Goal: Navigation & Orientation: Find specific page/section

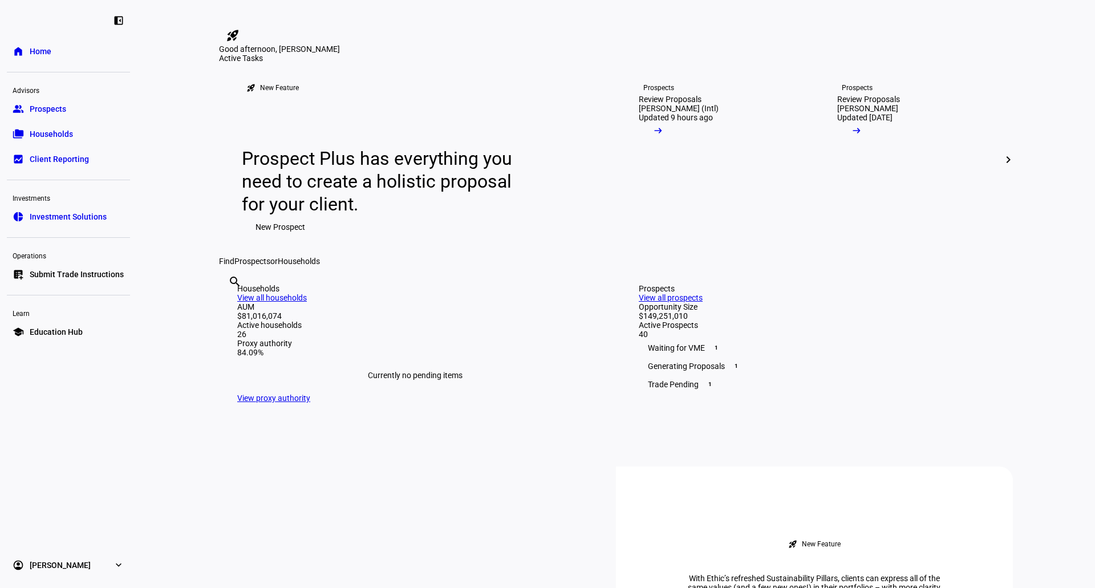
click at [91, 281] on link "list_alt_add Submit Trade Instructions" at bounding box center [68, 274] width 123 height 23
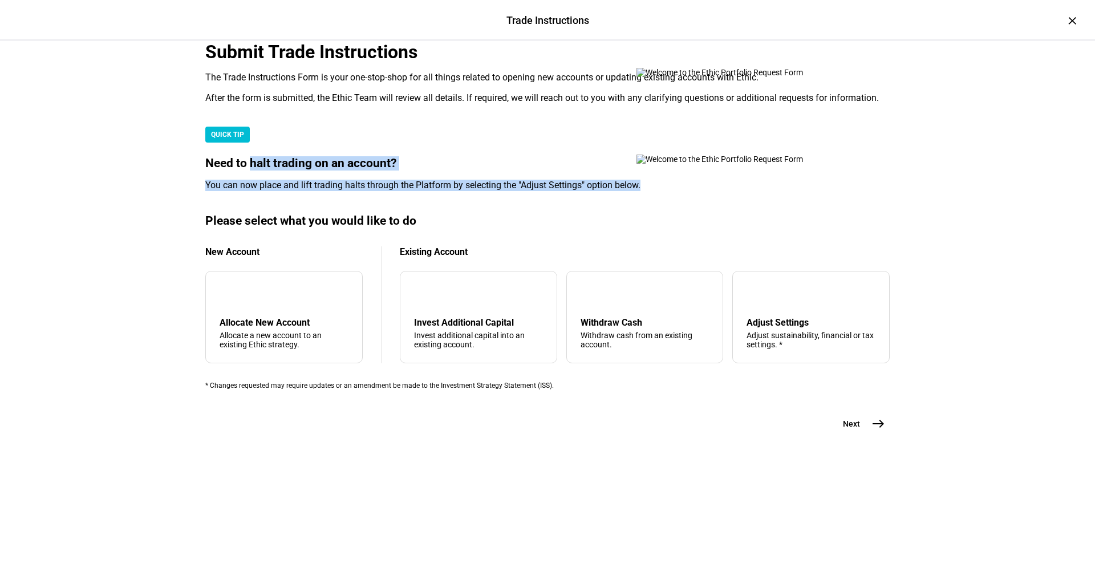
drag, startPoint x: 283, startPoint y: 345, endPoint x: 430, endPoint y: 385, distance: 152.5
click at [431, 191] on mat-card "QUICK TIP Need to halt trading on an account? You can now place and lift tradin…" at bounding box center [547, 159] width 684 height 64
click at [429, 191] on mat-card "QUICK TIP Need to halt trading on an account? You can now place and lift tradin…" at bounding box center [547, 159] width 684 height 64
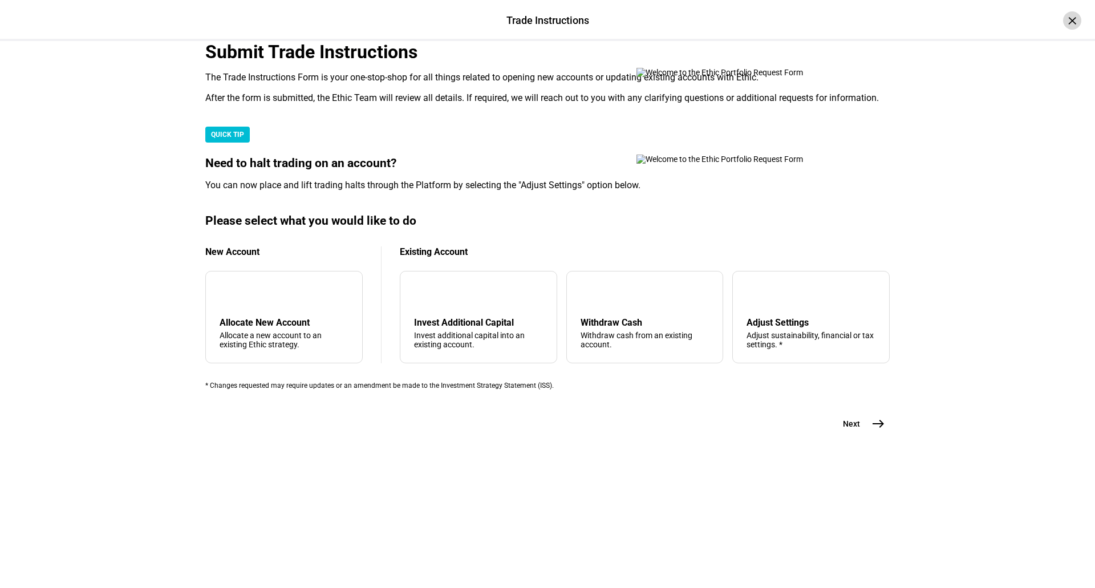
click at [1055, 17] on div "Trade Instructions Trade Instructions ×" at bounding box center [547, 20] width 1095 height 41
click at [1063, 21] on div "×" at bounding box center [1072, 20] width 18 height 18
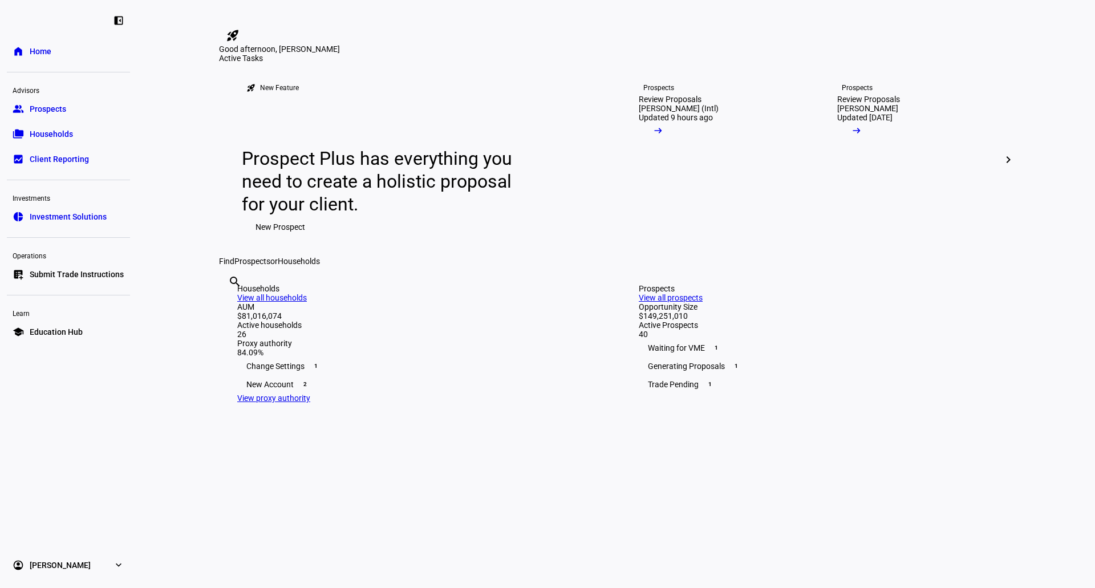
click at [91, 327] on link "school Education Hub" at bounding box center [68, 332] width 123 height 23
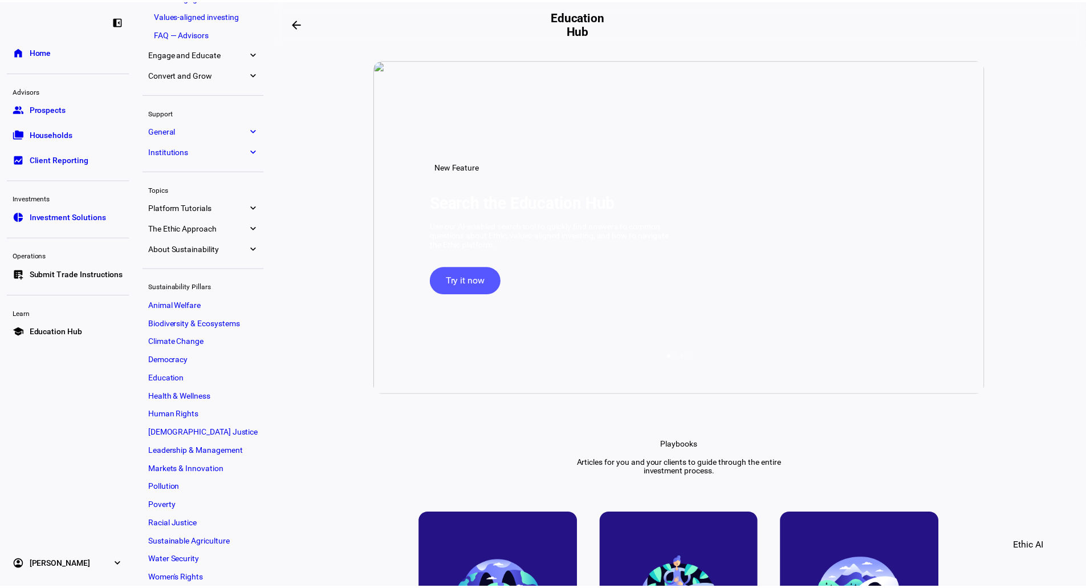
scroll to position [144, 0]
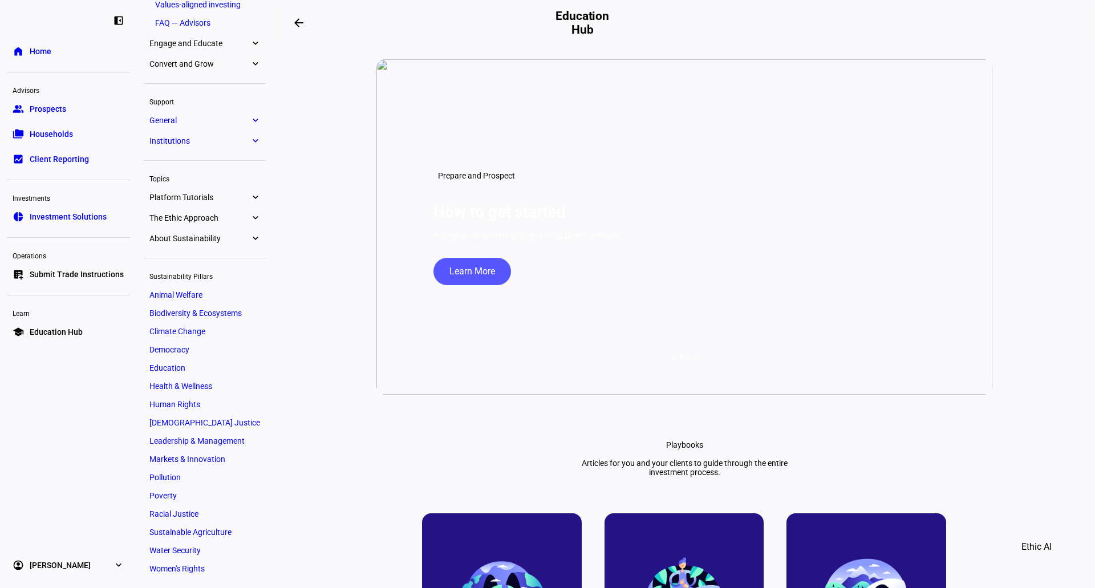
click at [40, 158] on span "Client Reporting" at bounding box center [59, 158] width 59 height 11
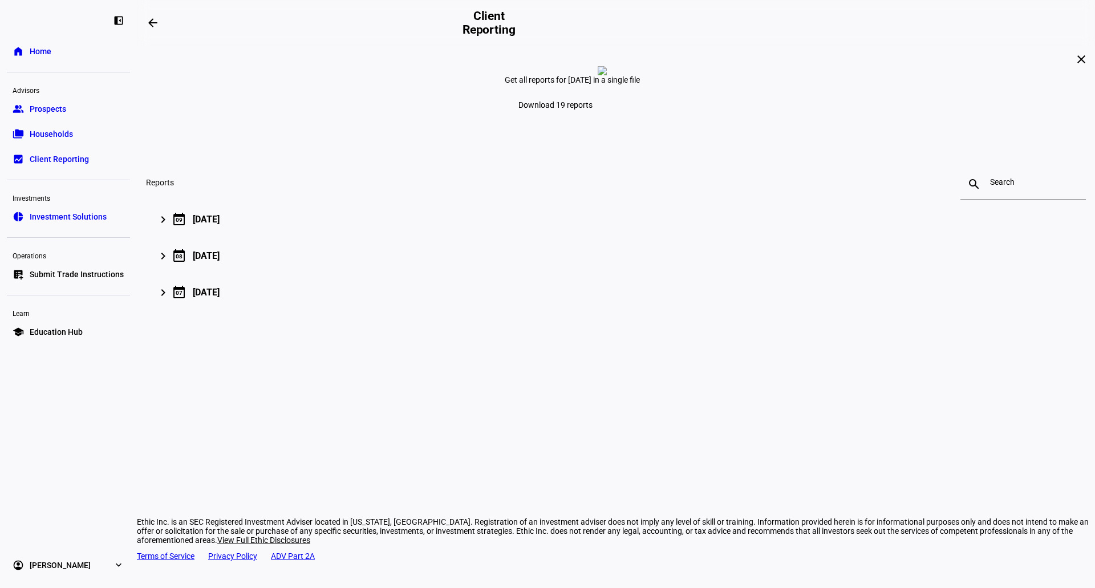
click at [67, 136] on span "Households" at bounding box center [51, 133] width 43 height 11
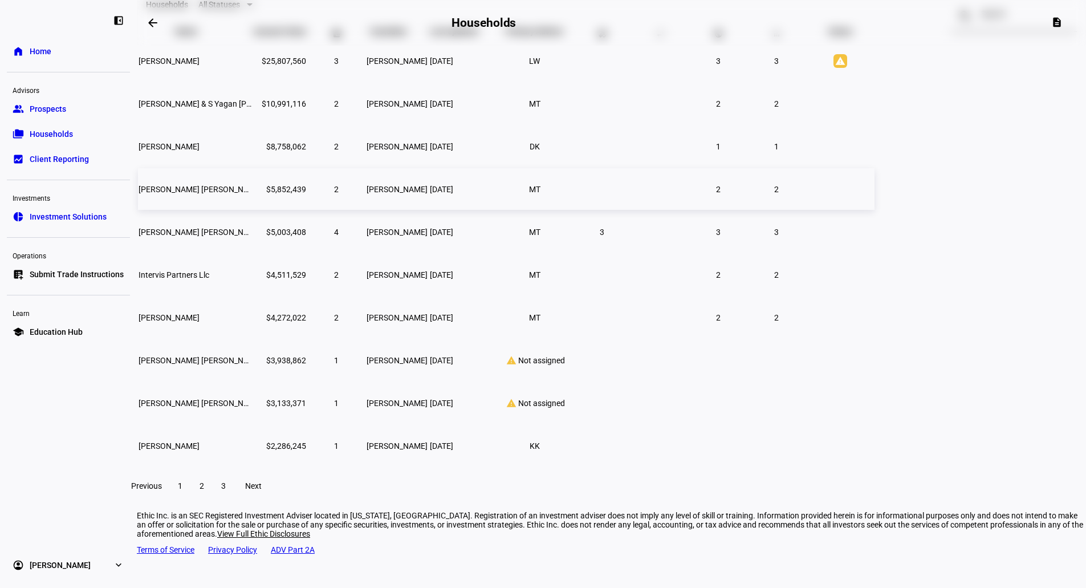
scroll to position [111, 0]
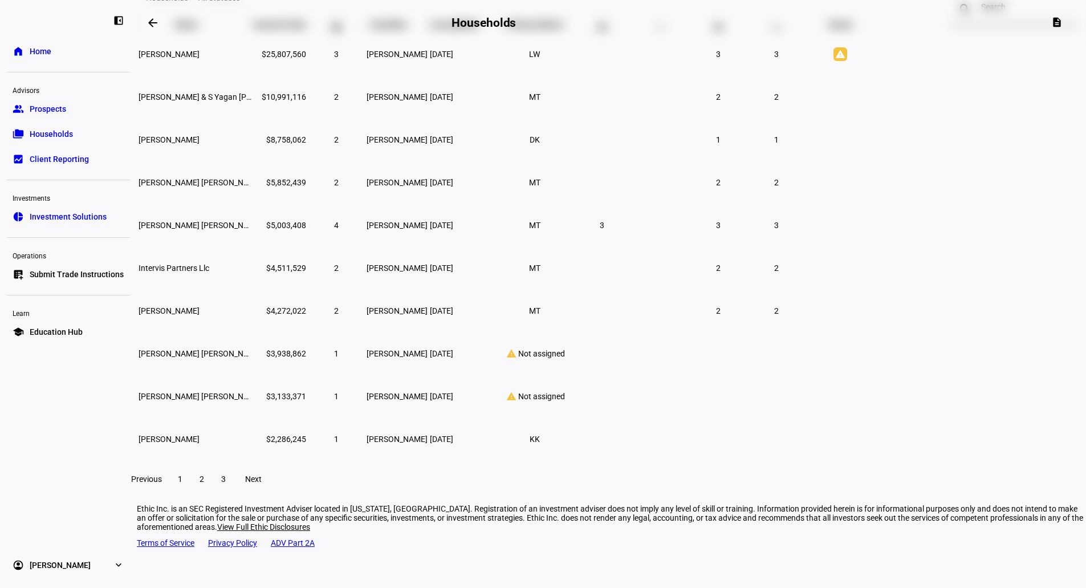
click at [212, 479] on span at bounding box center [202, 478] width 21 height 27
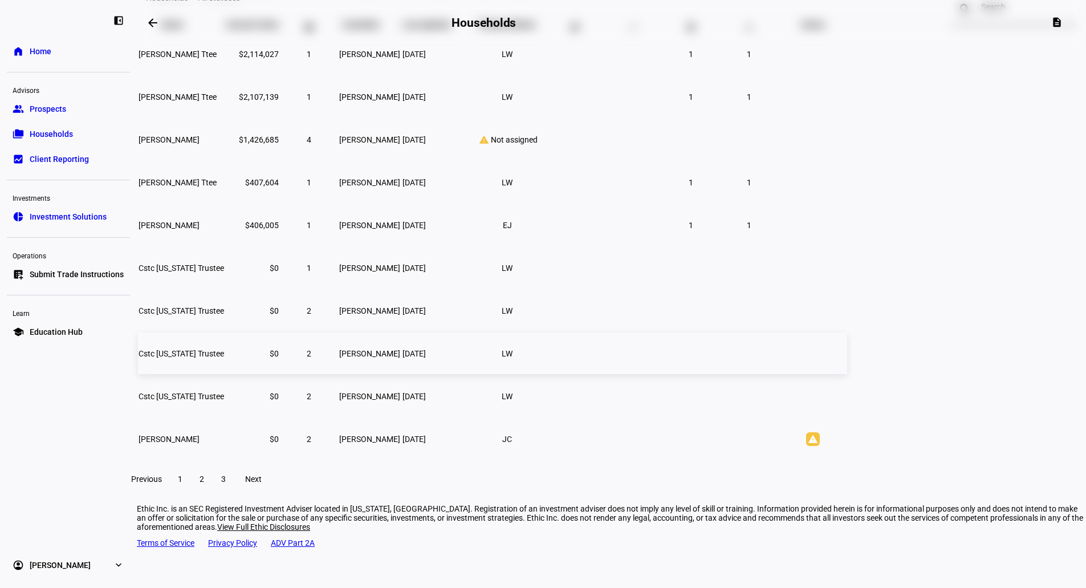
drag, startPoint x: 391, startPoint y: 496, endPoint x: 492, endPoint y: 354, distance: 173.8
click at [482, 391] on mat-card "Households All Statuses search close Name keyboard_arrow_down keyboard_arrow_up…" at bounding box center [612, 238] width 950 height 518
click at [545, 278] on span "LW" at bounding box center [507, 268] width 75 height 21
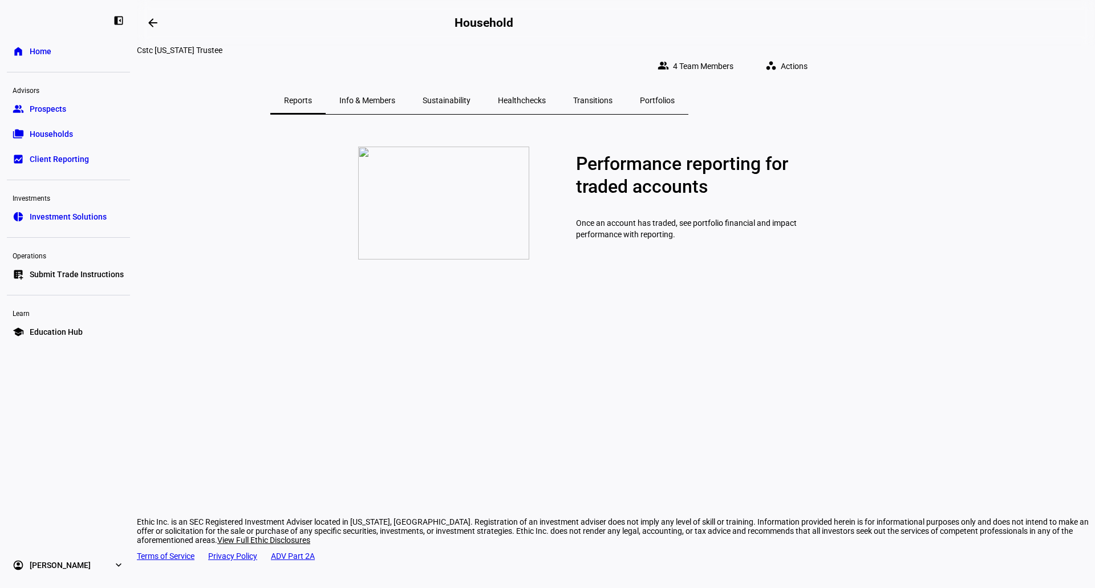
click at [395, 96] on span "Info & Members" at bounding box center [367, 100] width 56 height 8
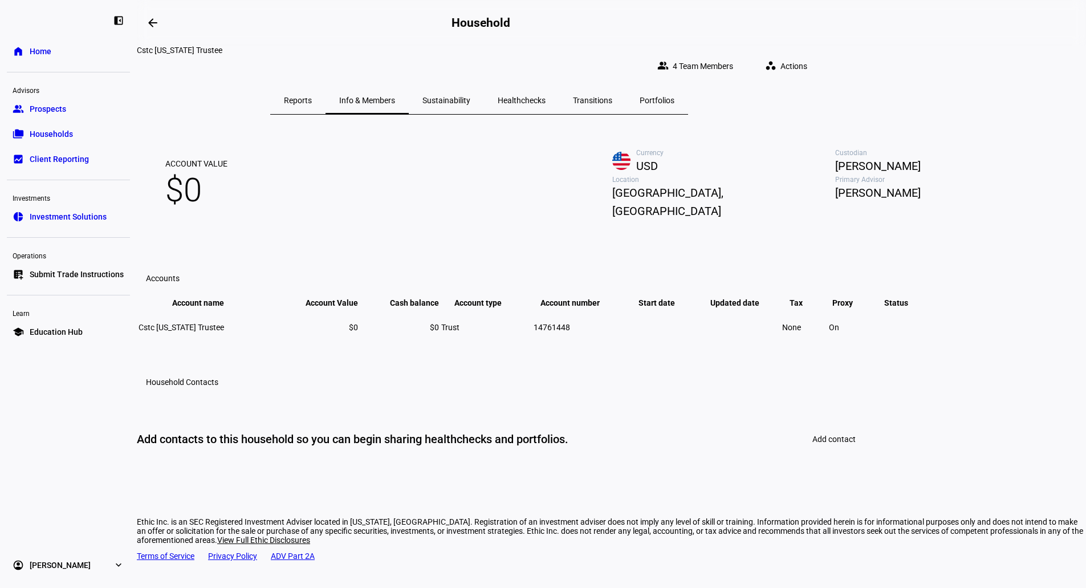
click at [484, 90] on div "Sustainability" at bounding box center [446, 100] width 75 height 27
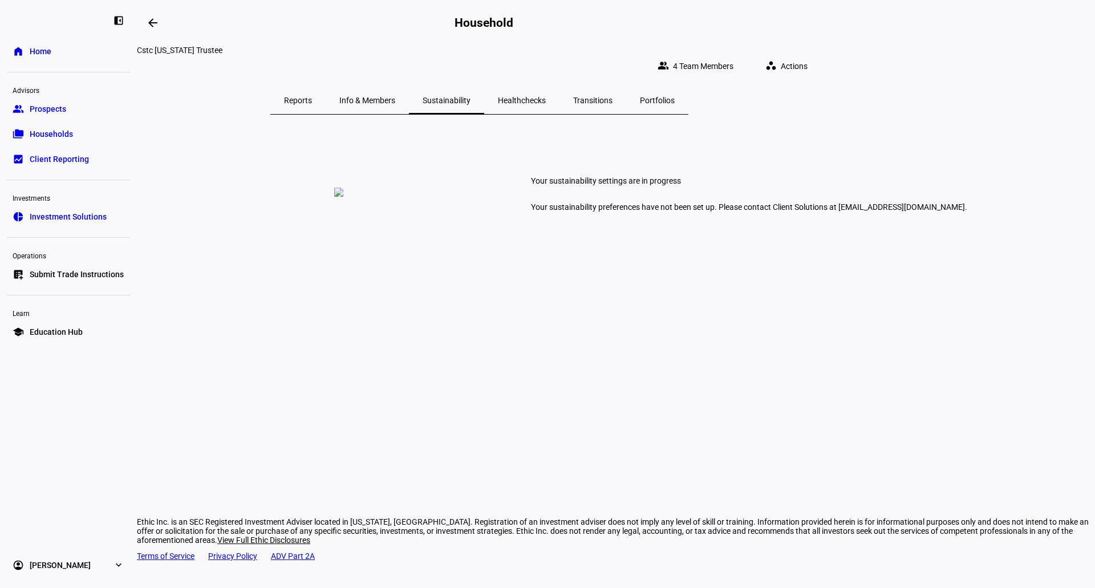
click at [546, 87] on span "Healthchecks" at bounding box center [522, 100] width 48 height 27
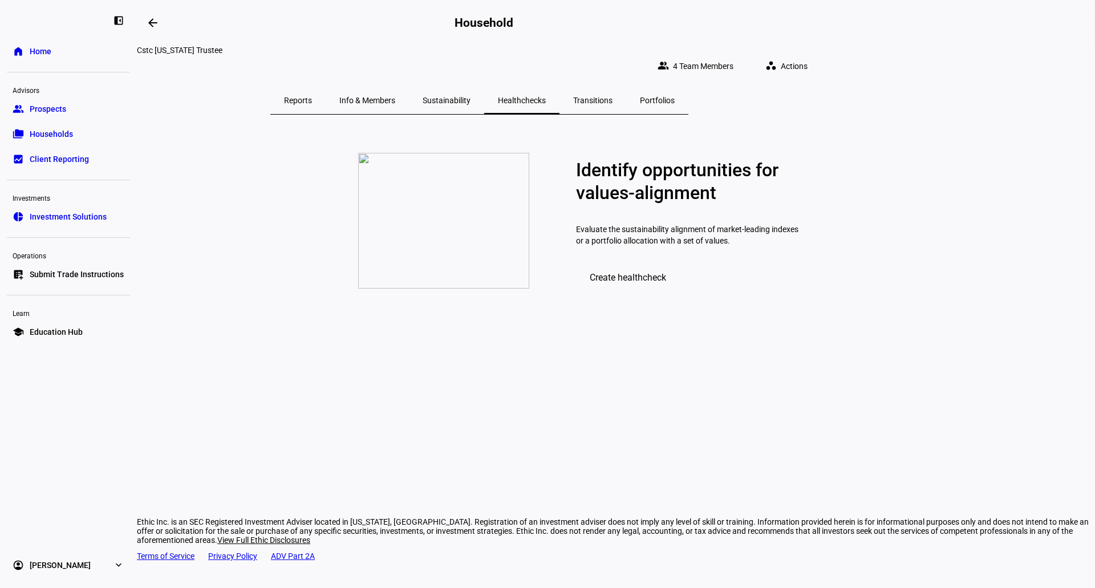
click at [613, 87] on span "Transitions" at bounding box center [592, 100] width 39 height 27
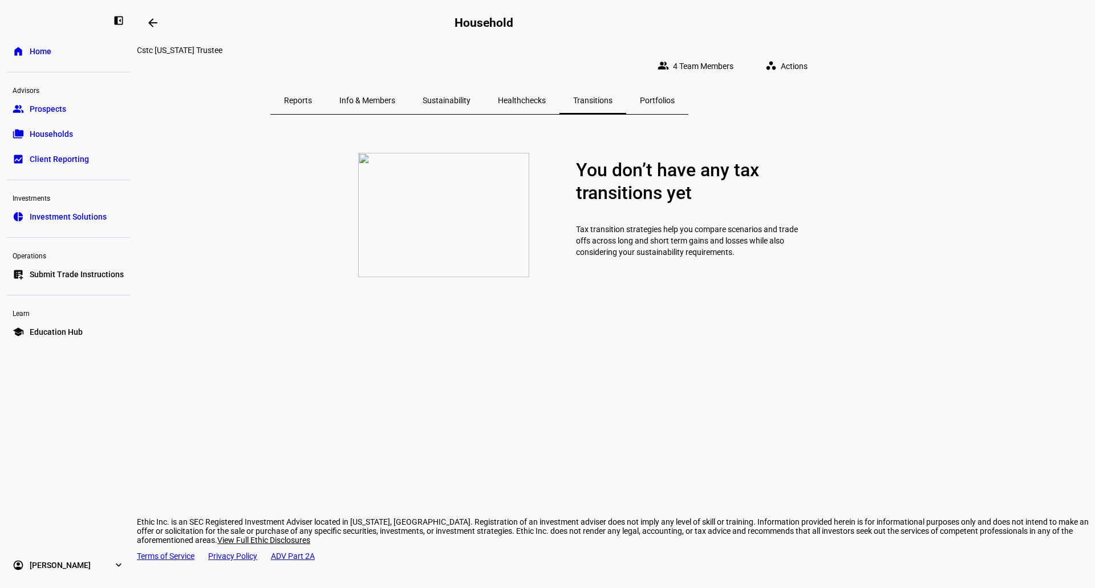
click at [675, 96] on span "Portfolios" at bounding box center [657, 100] width 35 height 8
click at [91, 118] on link "group Prospects" at bounding box center [68, 109] width 123 height 23
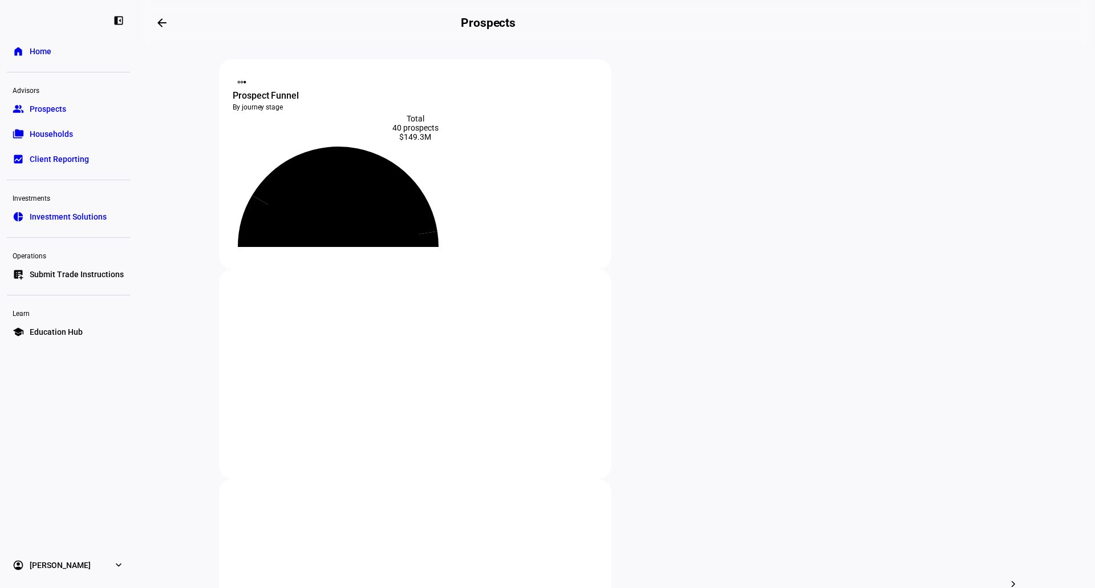
click at [56, 49] on link "home Home" at bounding box center [68, 51] width 123 height 23
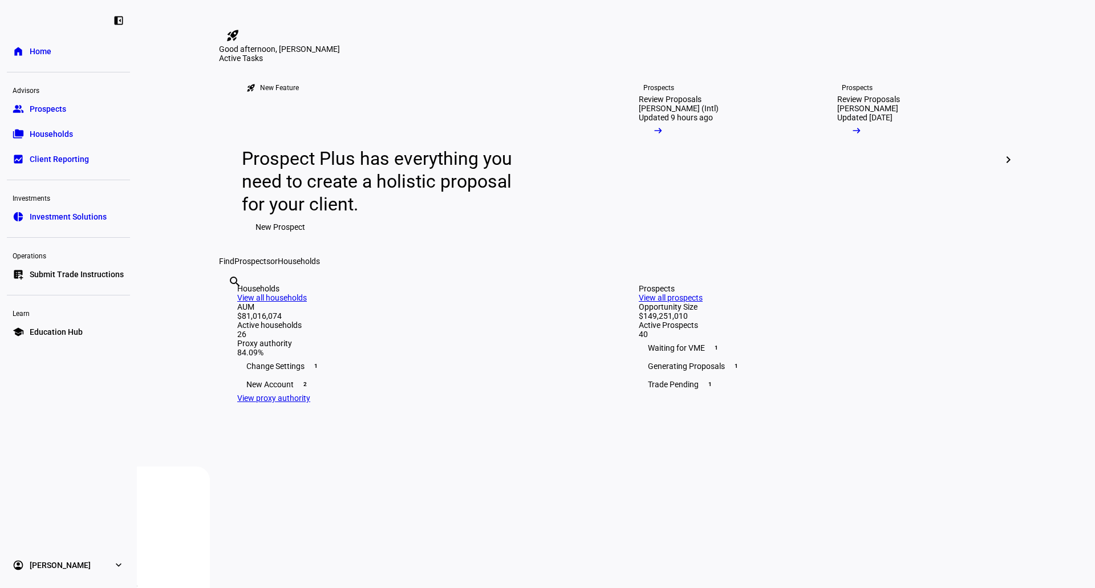
click at [117, 562] on eth-mat-symbol "expand_more" at bounding box center [118, 564] width 11 height 11
click at [59, 534] on span "My Team" at bounding box center [46, 535] width 32 height 11
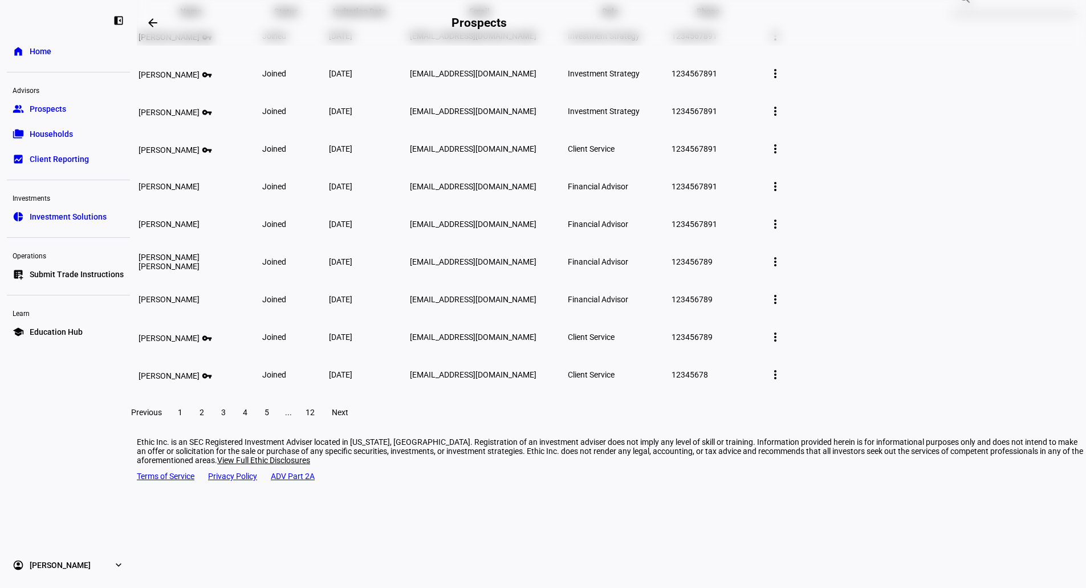
scroll to position [125, 0]
click at [107, 566] on link "account_circle [PERSON_NAME] expand_more" at bounding box center [68, 565] width 123 height 23
click at [80, 329] on span "Education Hub" at bounding box center [56, 331] width 53 height 11
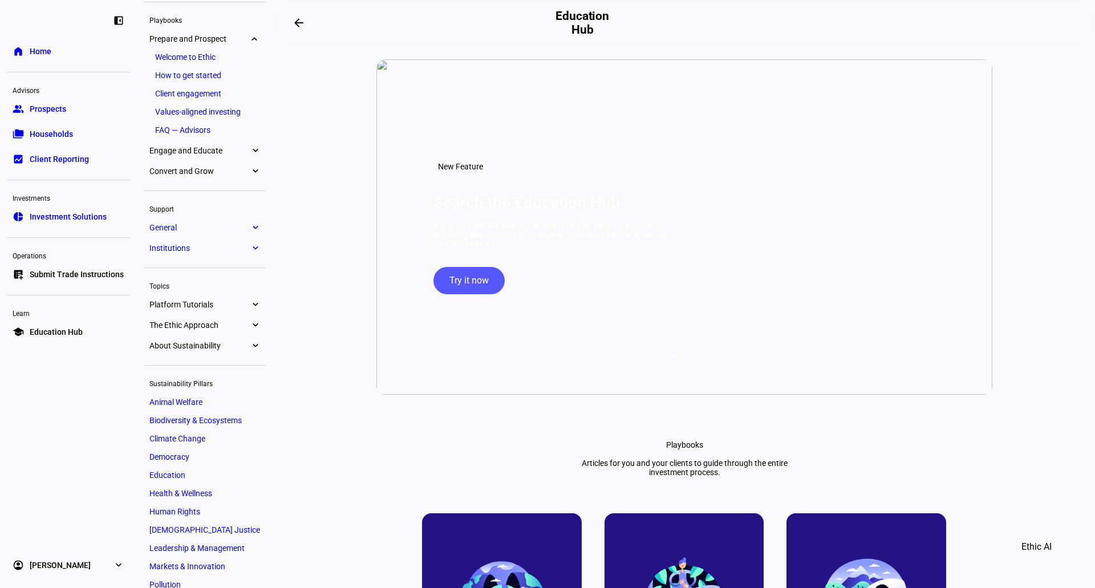
scroll to position [30, 0]
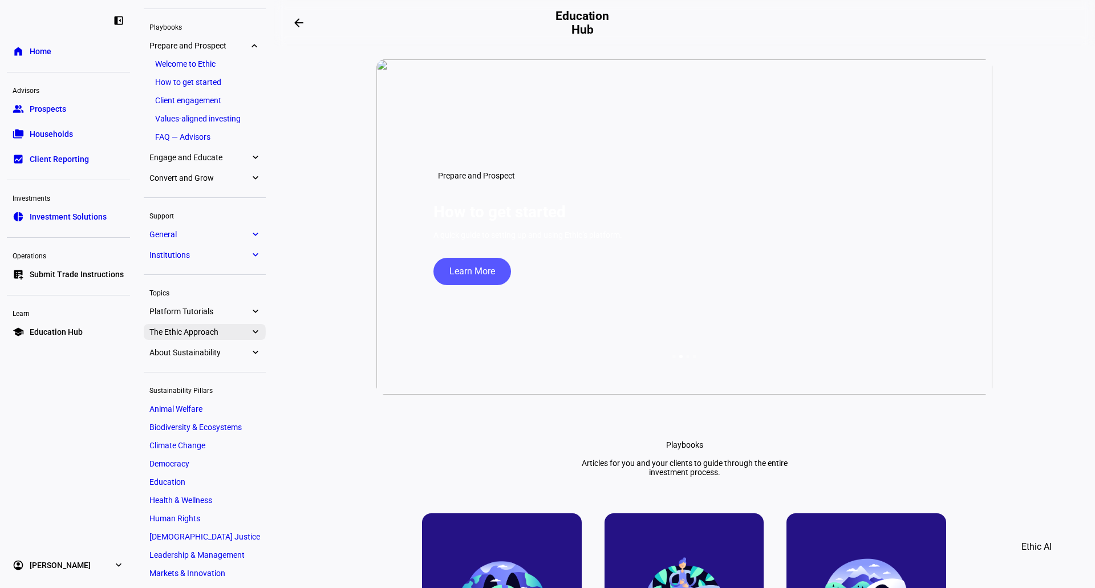
click at [224, 328] on span "The Ethic Approach" at bounding box center [199, 331] width 100 height 9
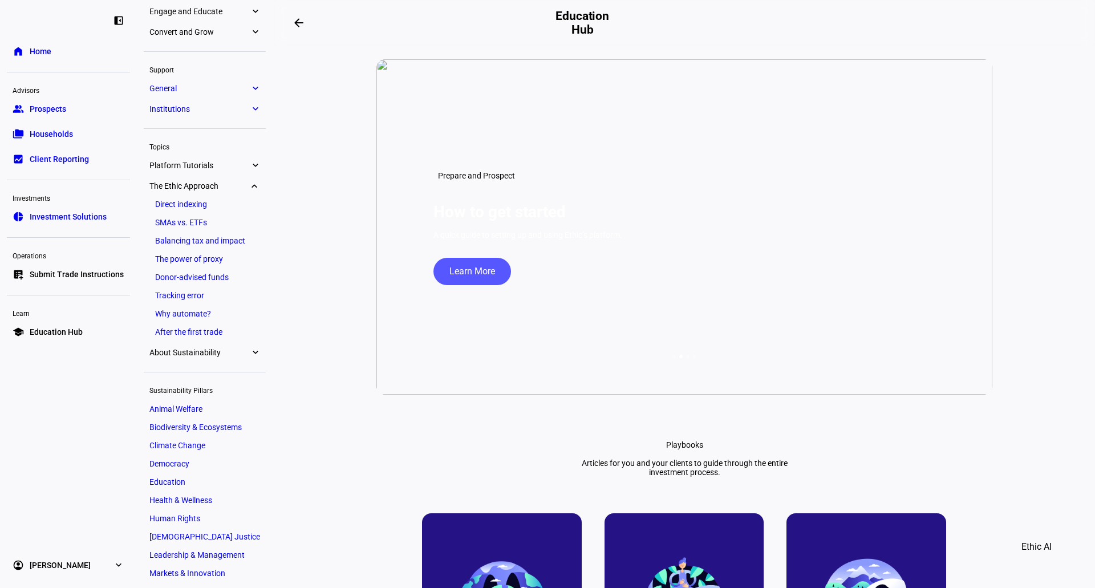
scroll to position [119, 0]
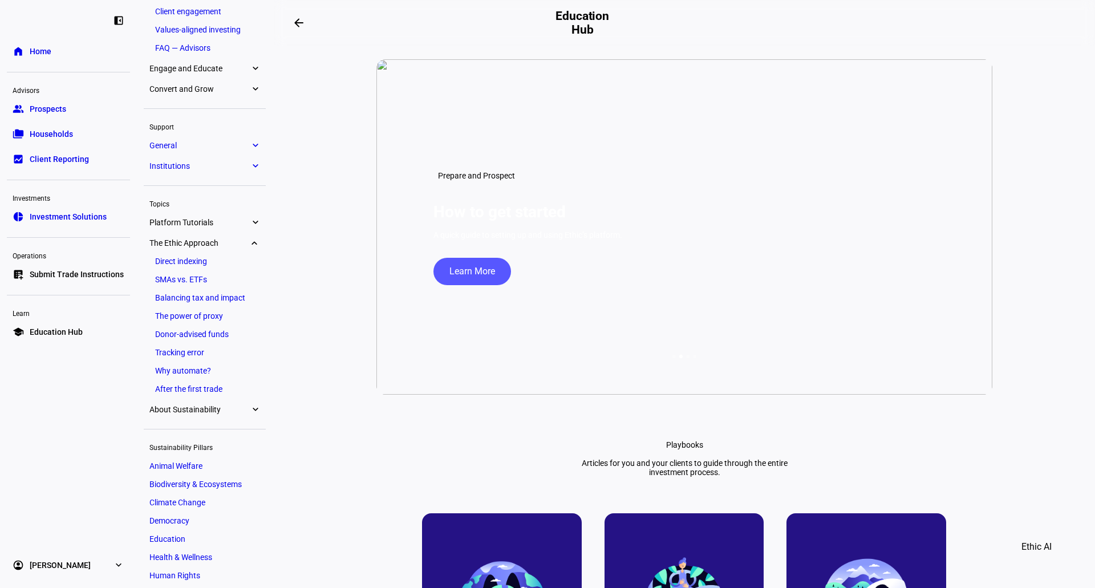
click at [198, 226] on span "Platform Tutorials" at bounding box center [199, 222] width 100 height 9
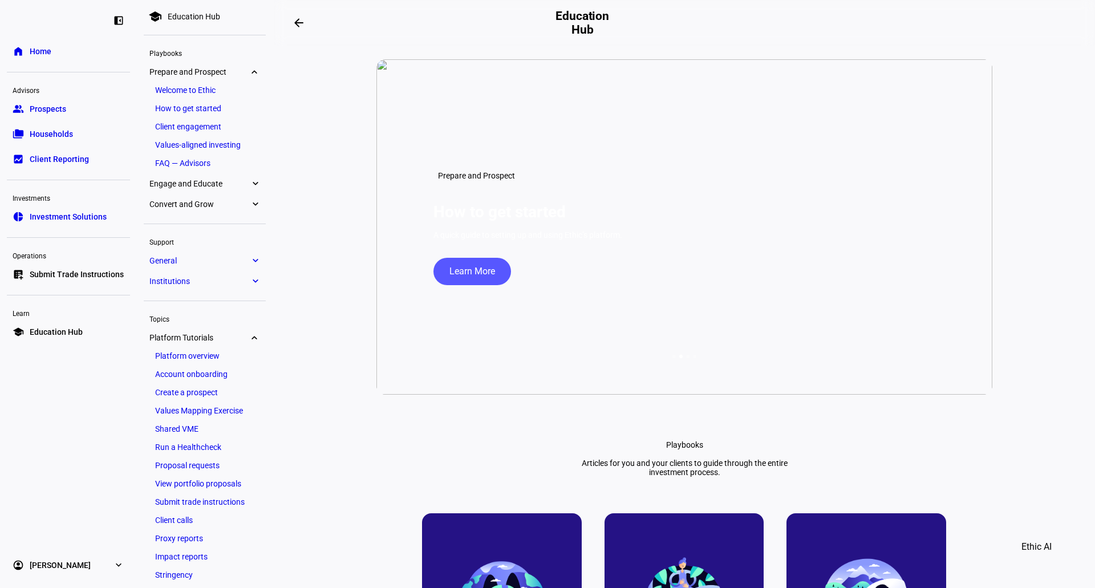
scroll to position [0, 0]
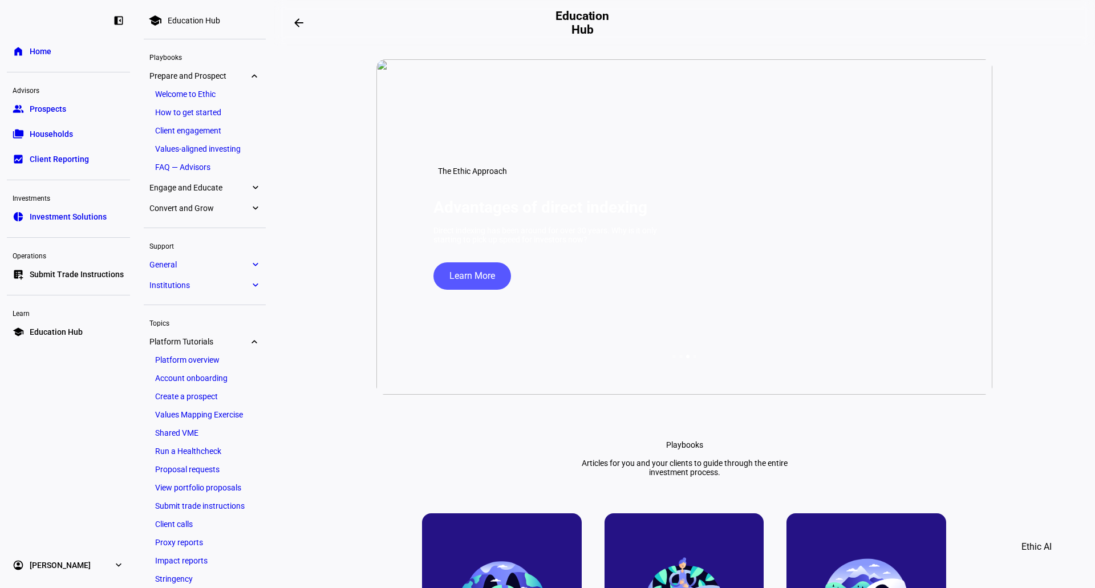
click at [240, 72] on span "Prepare and Prospect" at bounding box center [199, 75] width 100 height 9
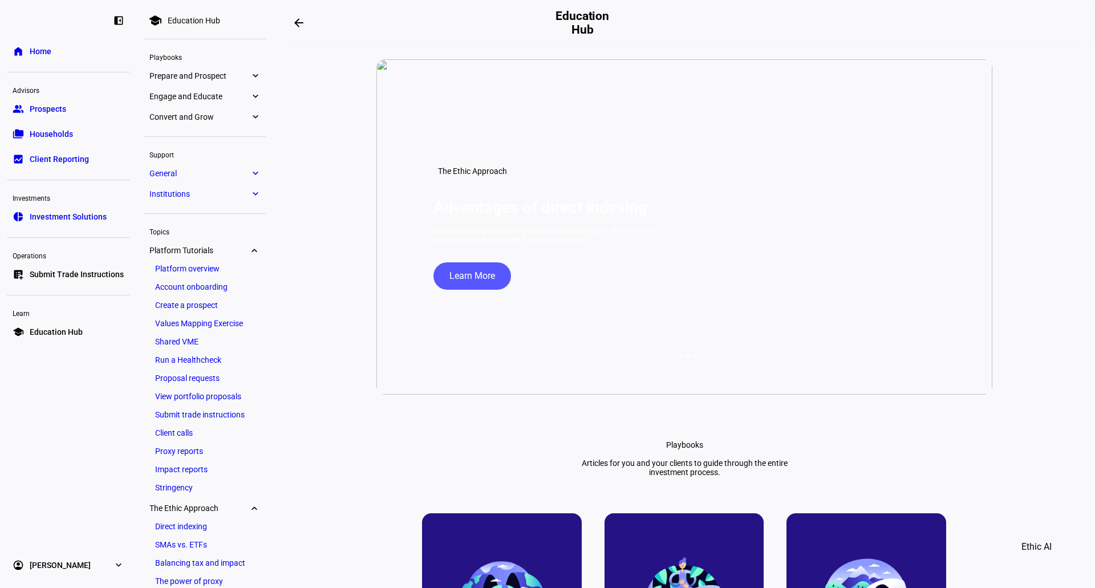
click at [62, 49] on link "home Home" at bounding box center [68, 51] width 123 height 23
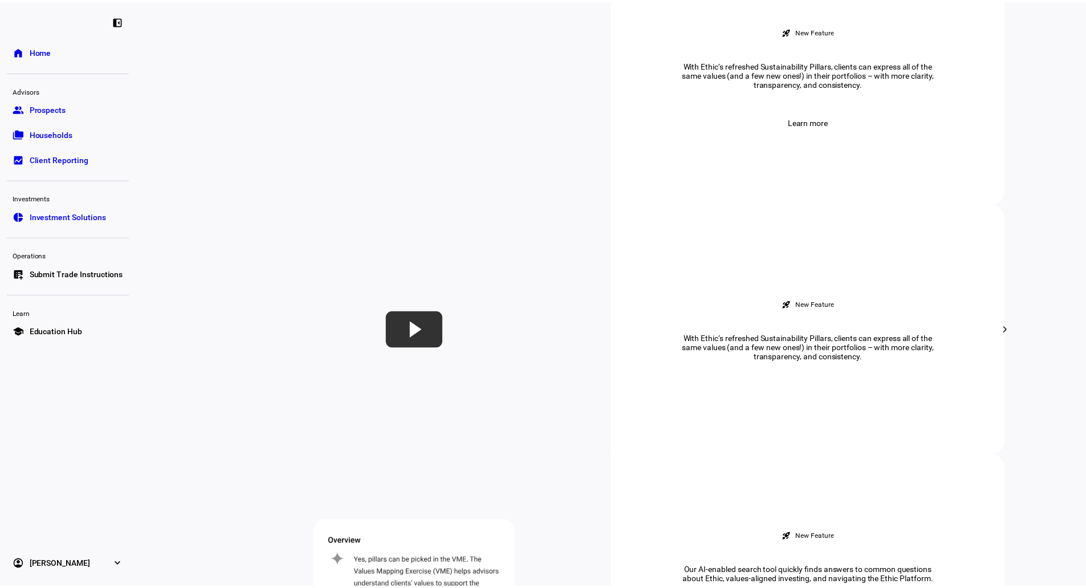
scroll to position [913, 0]
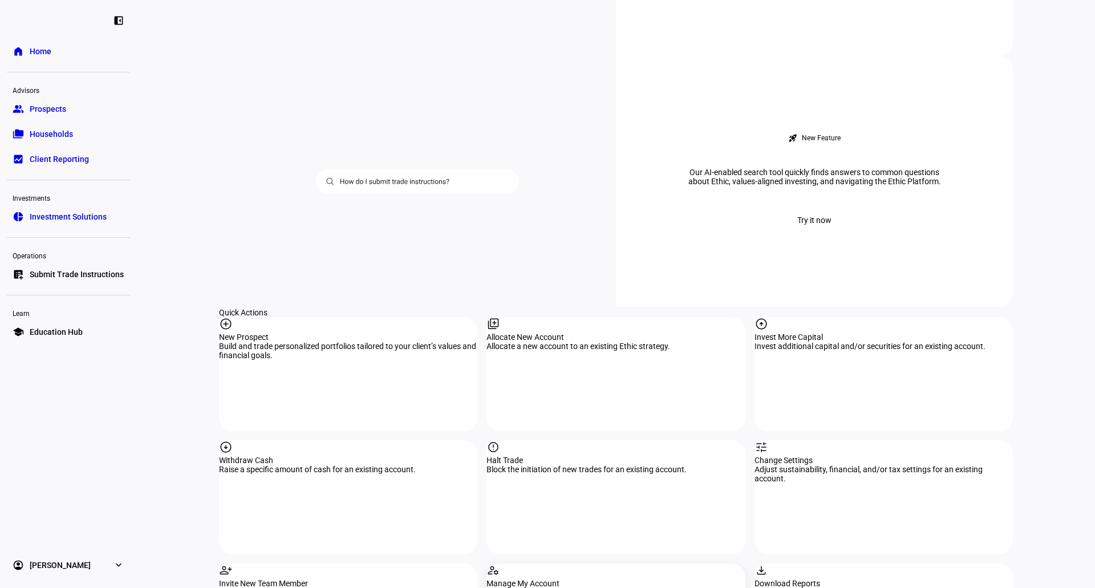
click at [680, 587] on div "Manage your account settings and information." at bounding box center [615, 592] width 258 height 9
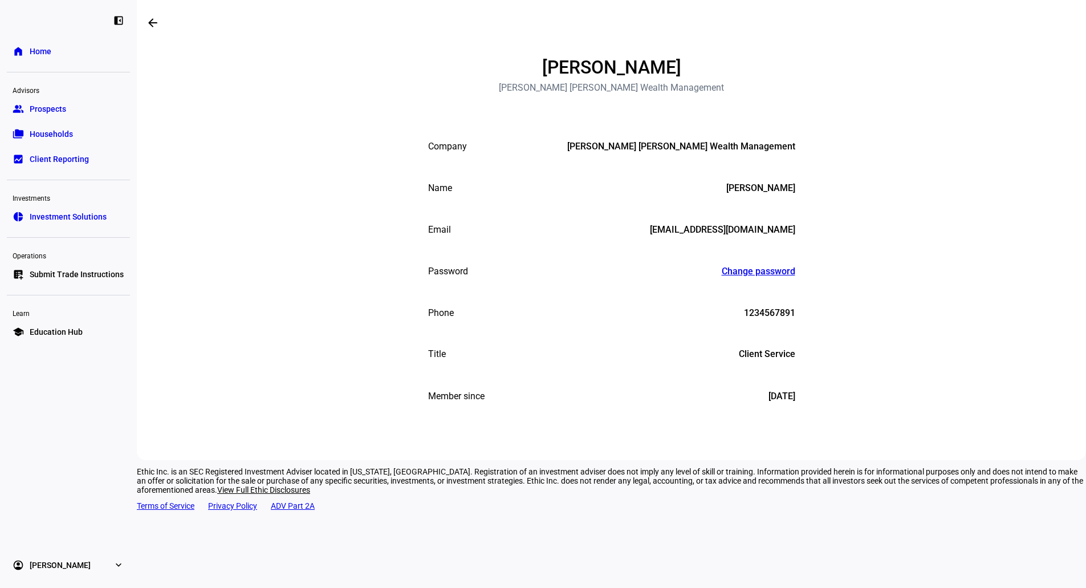
scroll to position [159, 0]
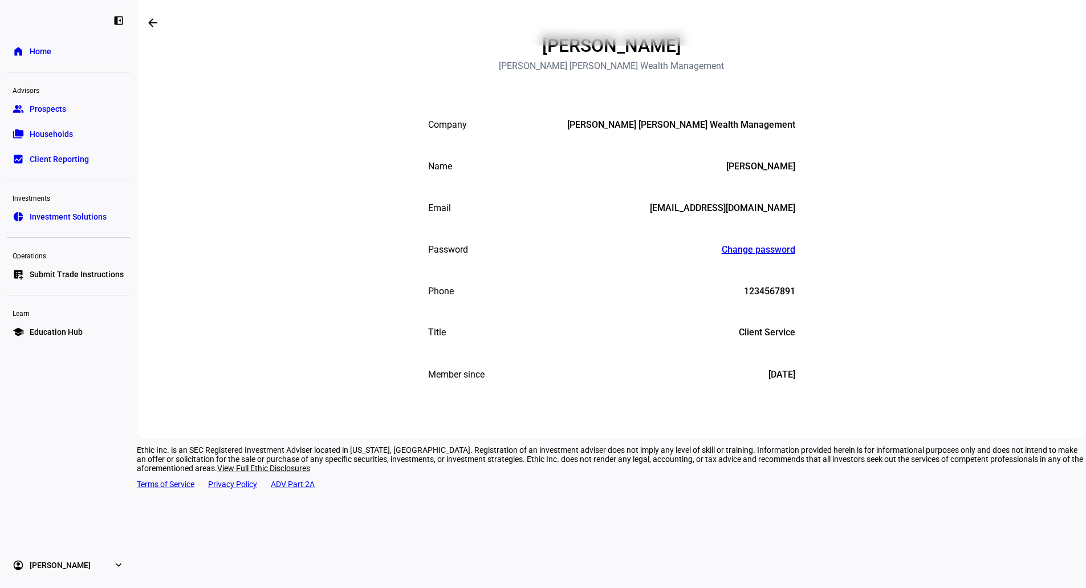
click at [121, 569] on eth-mat-symbol "expand_more" at bounding box center [118, 564] width 11 height 11
click at [52, 512] on span "Profile" at bounding box center [41, 512] width 23 height 11
click at [52, 513] on span "Profile" at bounding box center [41, 512] width 23 height 11
drag, startPoint x: 739, startPoint y: 380, endPoint x: 777, endPoint y: 368, distance: 39.3
click at [793, 354] on mat-list-item "Title Admin Client Service" at bounding box center [611, 333] width 399 height 42
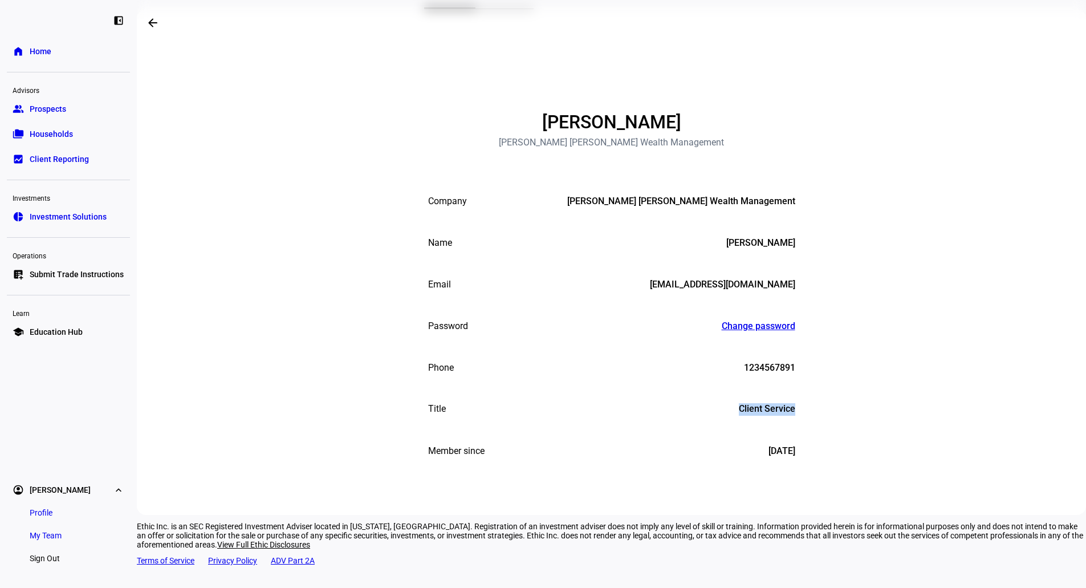
scroll to position [0, 0]
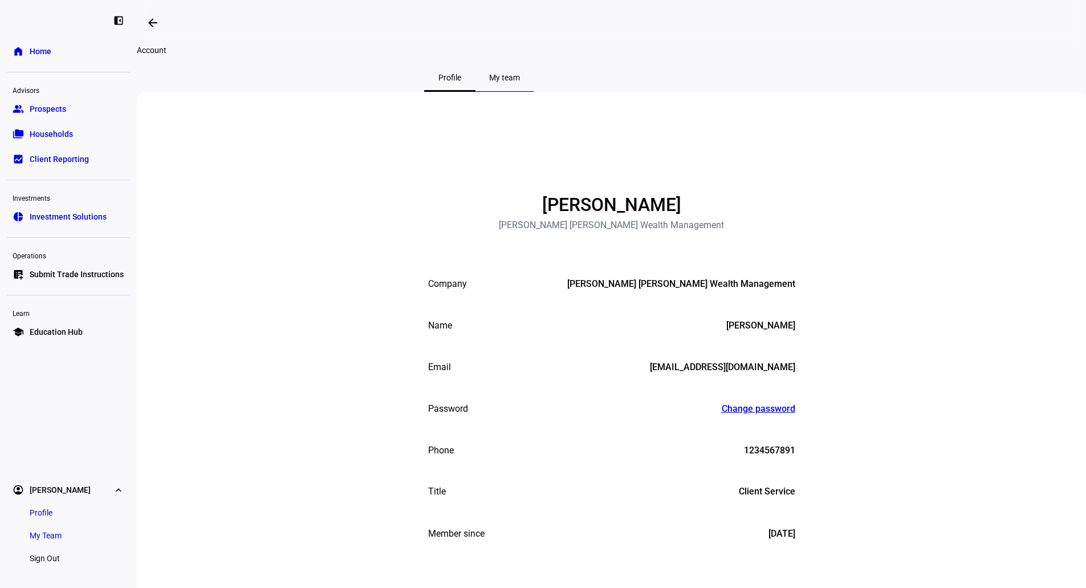
click at [520, 91] on span "My team" at bounding box center [504, 77] width 31 height 27
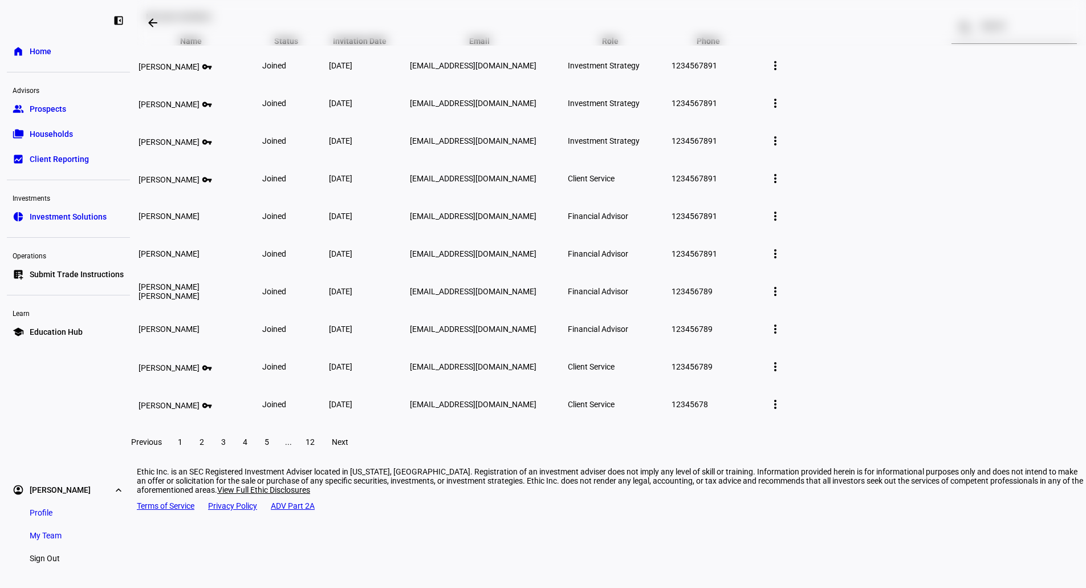
scroll to position [68, 0]
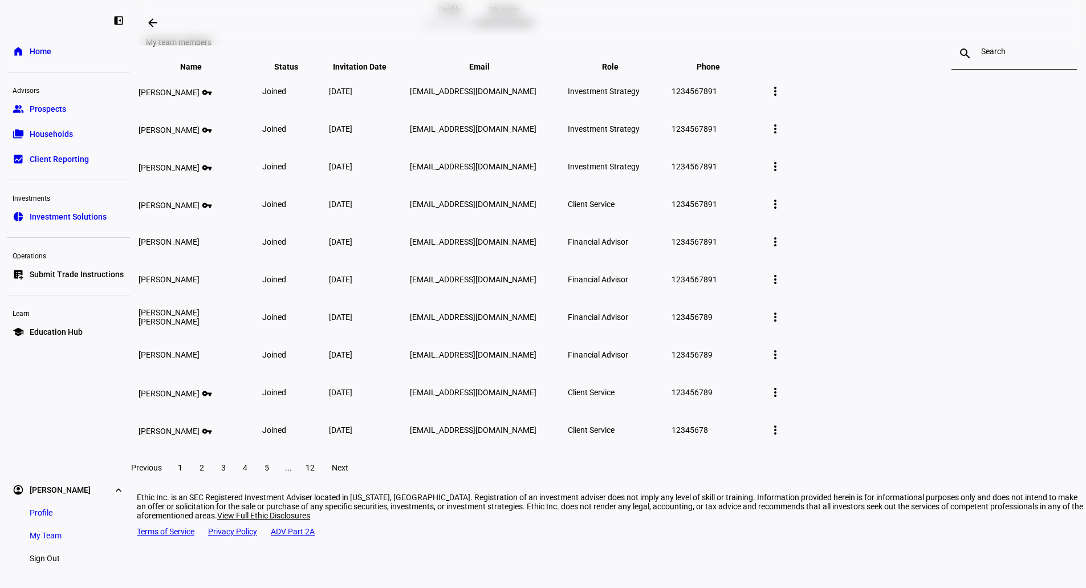
click at [204, 472] on span "2" at bounding box center [202, 467] width 5 height 9
click at [226, 472] on span "3" at bounding box center [223, 467] width 5 height 9
drag, startPoint x: 394, startPoint y: 529, endPoint x: 200, endPoint y: 196, distance: 385.2
click at [200, 194] on plt-team-panel "My team members search close Name keyboard_arrow_down keyboard_arrow_up Status …" at bounding box center [612, 255] width 950 height 462
